Goal: Task Accomplishment & Management: Use online tool/utility

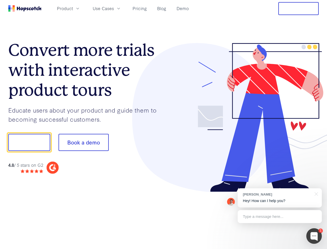
click at [164, 124] on div at bounding box center [241, 117] width 155 height 149
click at [73, 8] on span "Product" at bounding box center [65, 8] width 16 height 6
click at [114, 8] on span "Use Cases" at bounding box center [103, 8] width 21 height 6
click at [299, 9] on button "Free Trial" at bounding box center [298, 8] width 40 height 13
click at [29, 142] on button "Show me!" at bounding box center [29, 142] width 42 height 17
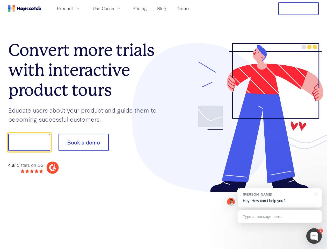
click at [83, 142] on button "Book a demo" at bounding box center [84, 142] width 50 height 17
click at [314, 236] on div at bounding box center [314, 236] width 16 height 16
click at [280, 198] on div "[PERSON_NAME] Hey! How can I help you?" at bounding box center [280, 197] width 84 height 19
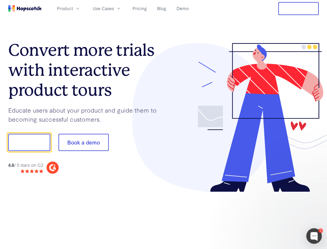
click at [315, 193] on div at bounding box center [273, 176] width 97 height 103
click at [280, 216] on div at bounding box center [273, 176] width 97 height 103
